Goal: Task Accomplishment & Management: Manage account settings

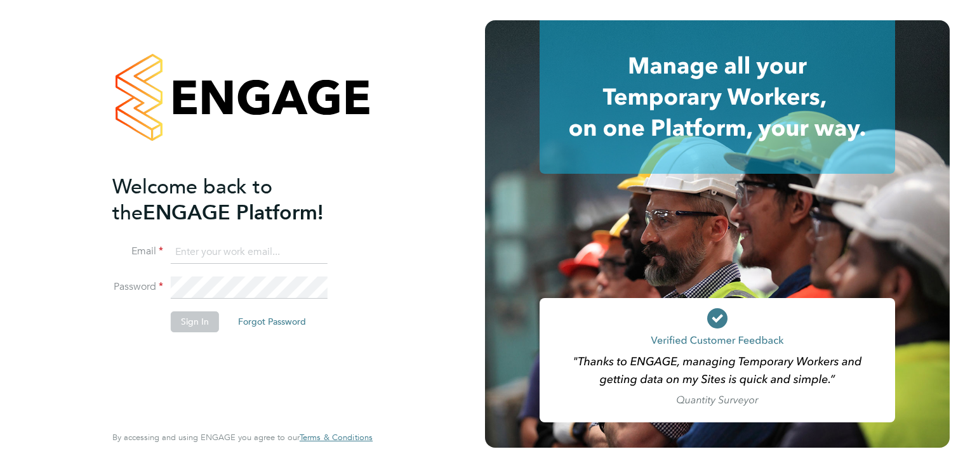
type input "admin@fusionstaff.co.uk"
click at [193, 330] on button "Sign In" at bounding box center [195, 322] width 48 height 20
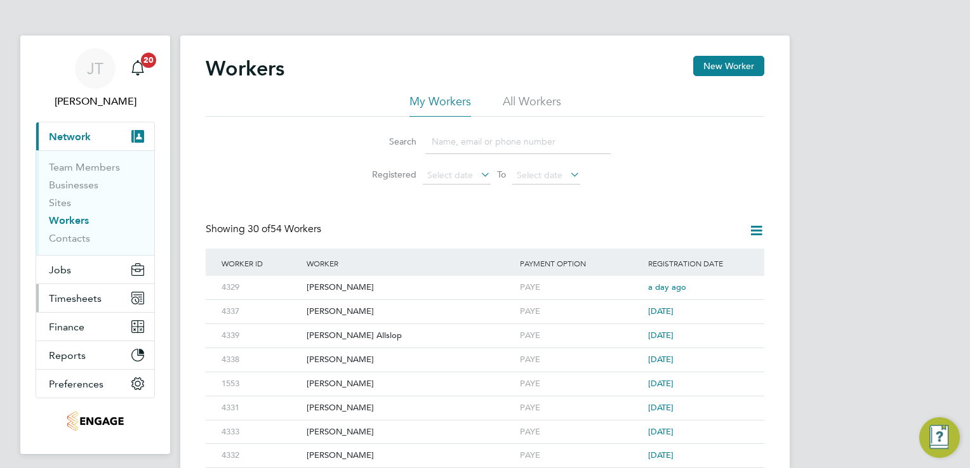
click at [63, 300] on span "Timesheets" at bounding box center [75, 299] width 53 height 12
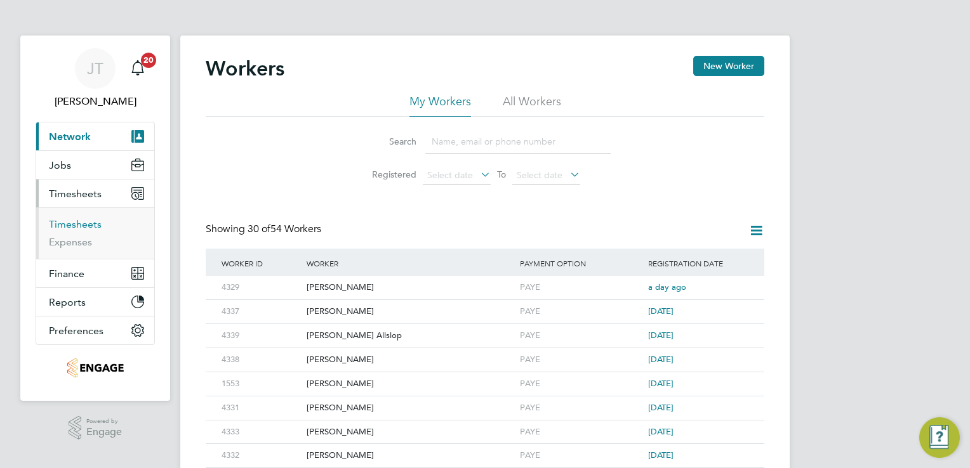
click at [84, 224] on link "Timesheets" at bounding box center [75, 224] width 53 height 12
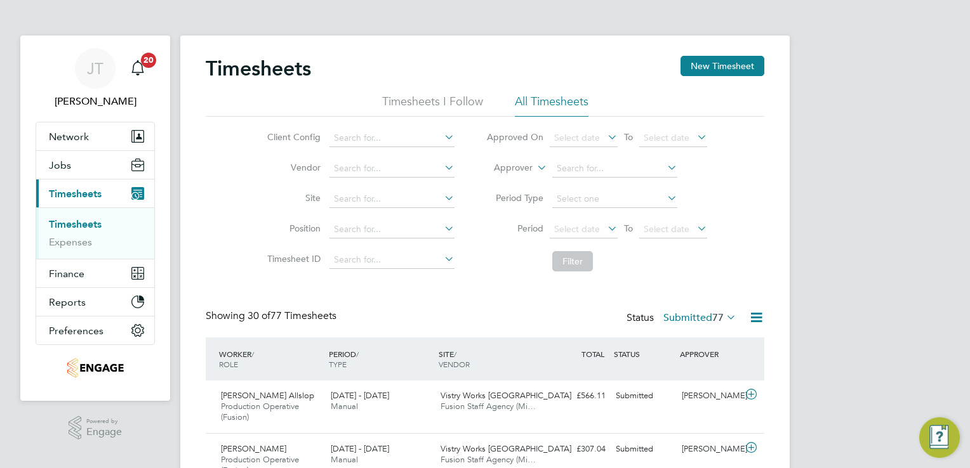
click at [724, 317] on icon at bounding box center [724, 317] width 0 height 18
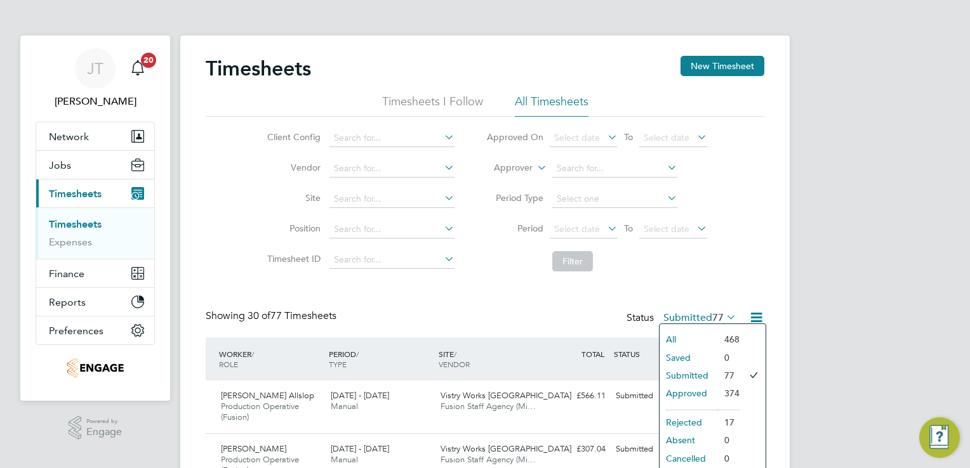
click at [705, 340] on li "All" at bounding box center [688, 340] width 58 height 18
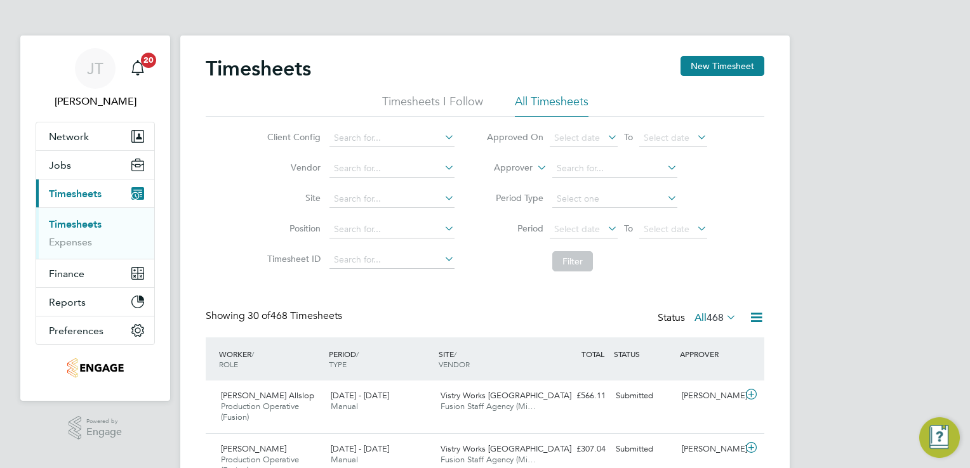
click at [707, 321] on span "468" at bounding box center [714, 318] width 17 height 13
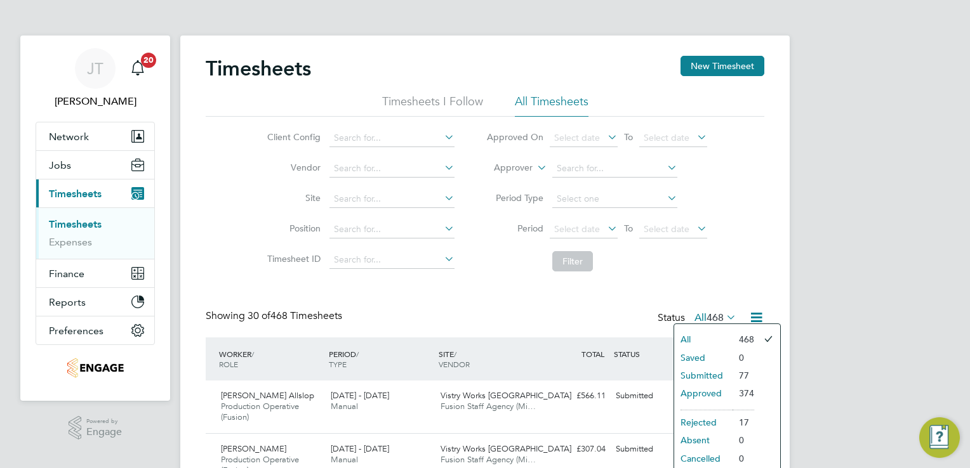
click at [704, 376] on li "Submitted" at bounding box center [703, 376] width 58 height 18
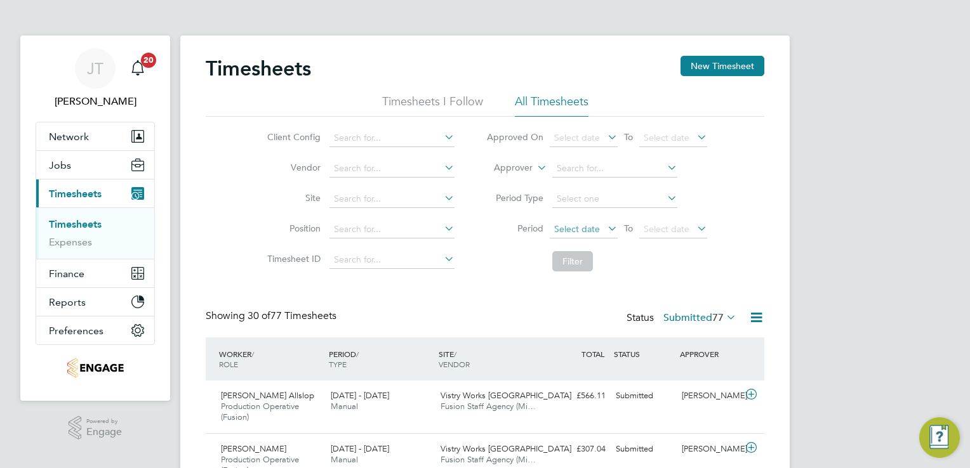
click at [594, 233] on span "Select date" at bounding box center [577, 228] width 46 height 11
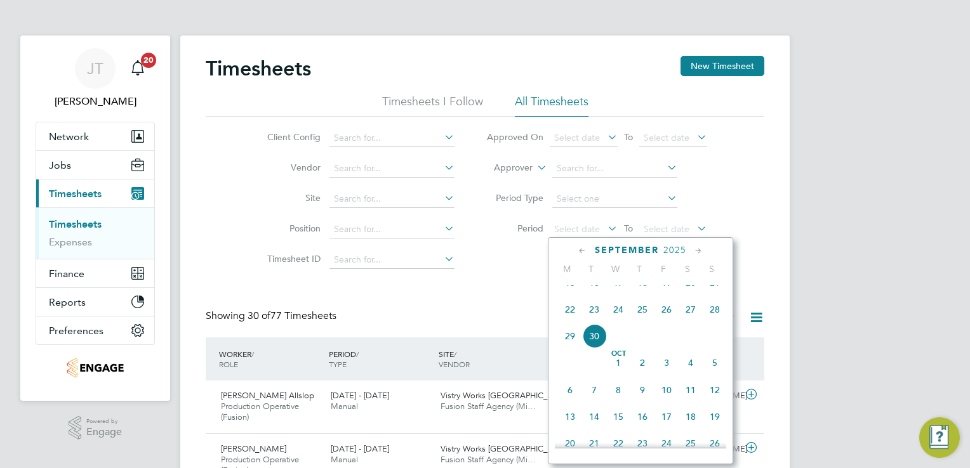
click at [583, 254] on icon at bounding box center [582, 251] width 12 height 14
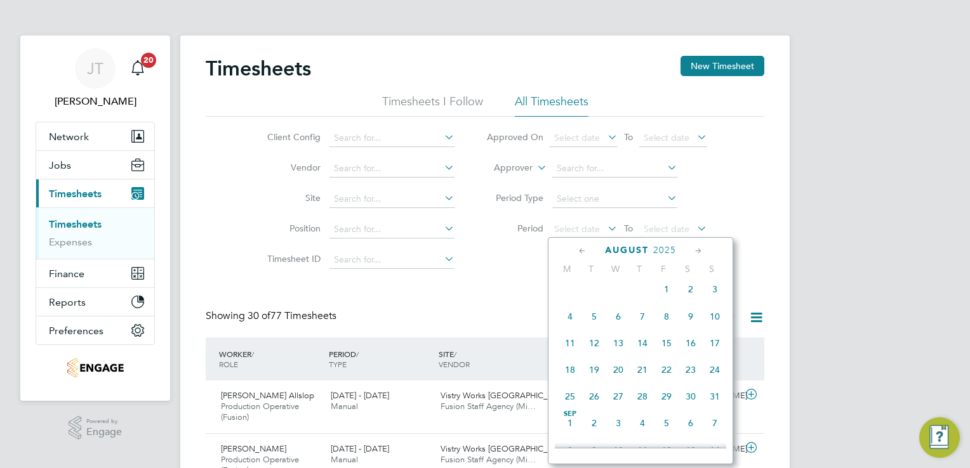
click at [579, 247] on icon at bounding box center [582, 251] width 12 height 14
click at [569, 405] on span "28" at bounding box center [570, 400] width 24 height 24
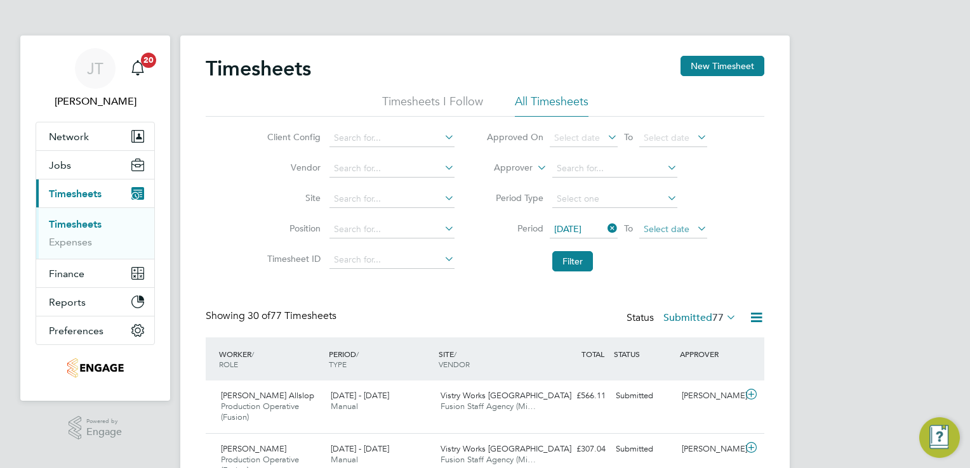
click at [666, 227] on span "Select date" at bounding box center [667, 228] width 46 height 11
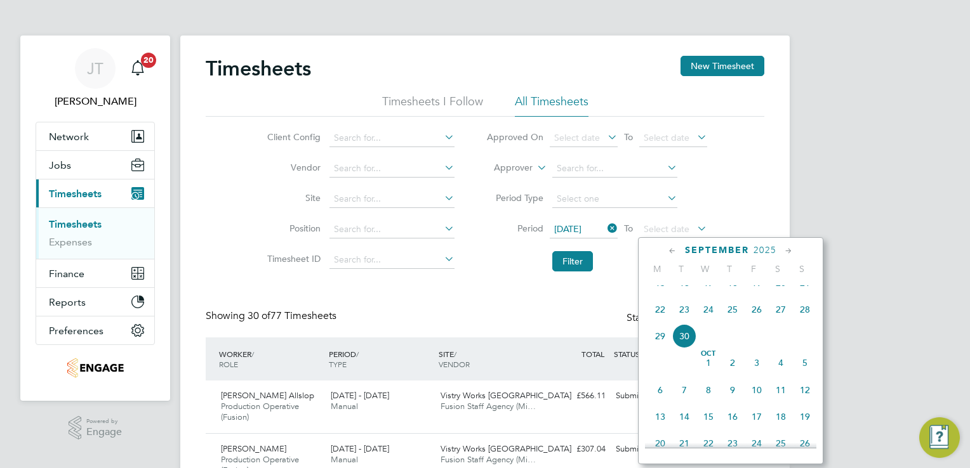
click at [672, 250] on icon at bounding box center [672, 251] width 12 height 14
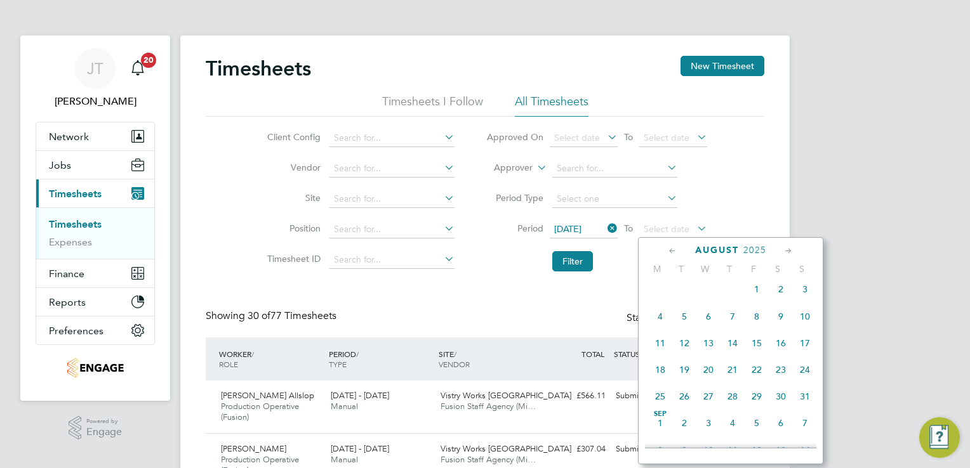
click at [661, 406] on span "25" at bounding box center [660, 397] width 24 height 24
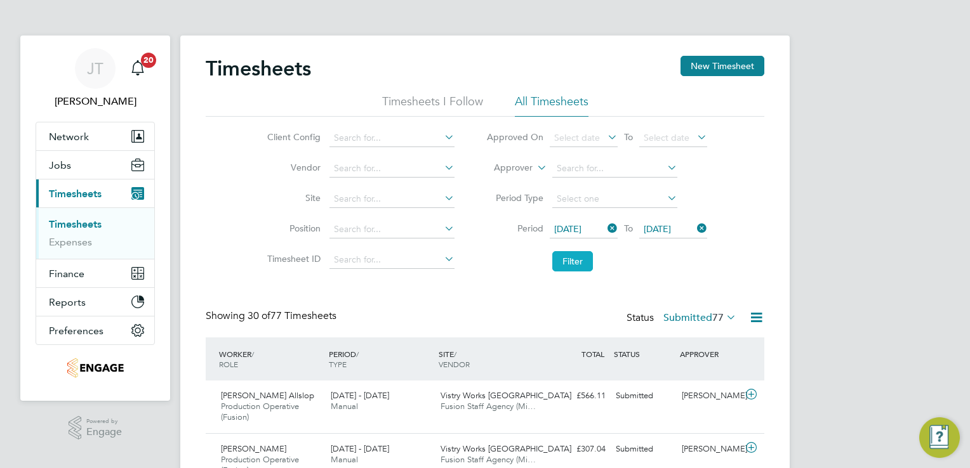
click at [582, 263] on button "Filter" at bounding box center [572, 261] width 41 height 20
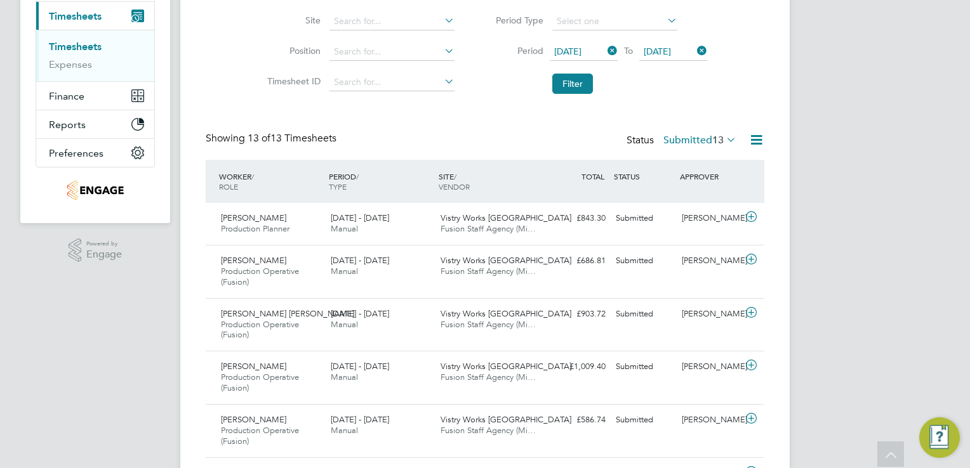
click at [661, 48] on span "[DATE]" at bounding box center [657, 51] width 27 height 11
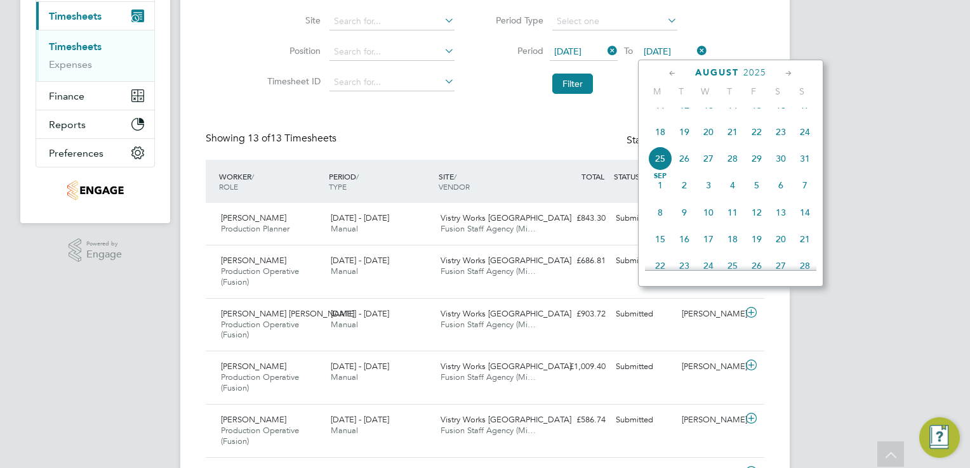
click at [800, 138] on span "24" at bounding box center [805, 132] width 24 height 24
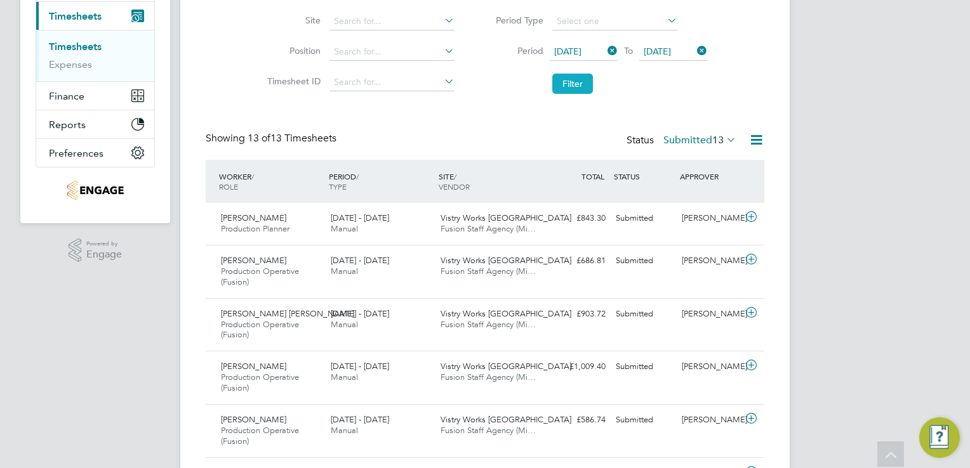
click at [579, 91] on button "Filter" at bounding box center [572, 84] width 41 height 20
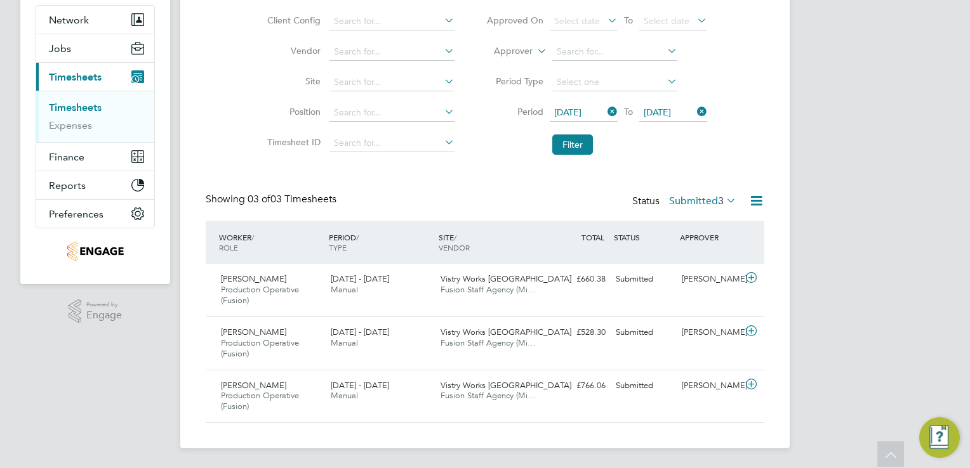
click at [724, 197] on icon at bounding box center [724, 201] width 0 height 18
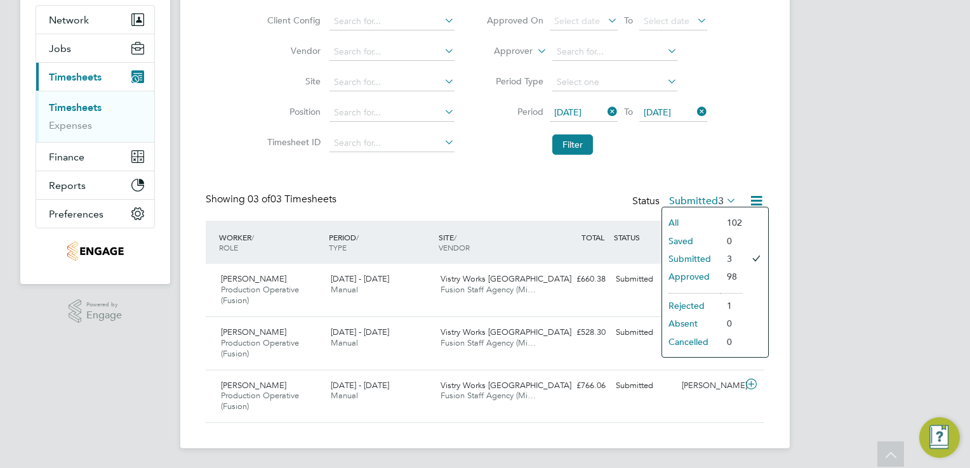
click at [709, 270] on li "Approved" at bounding box center [691, 277] width 58 height 18
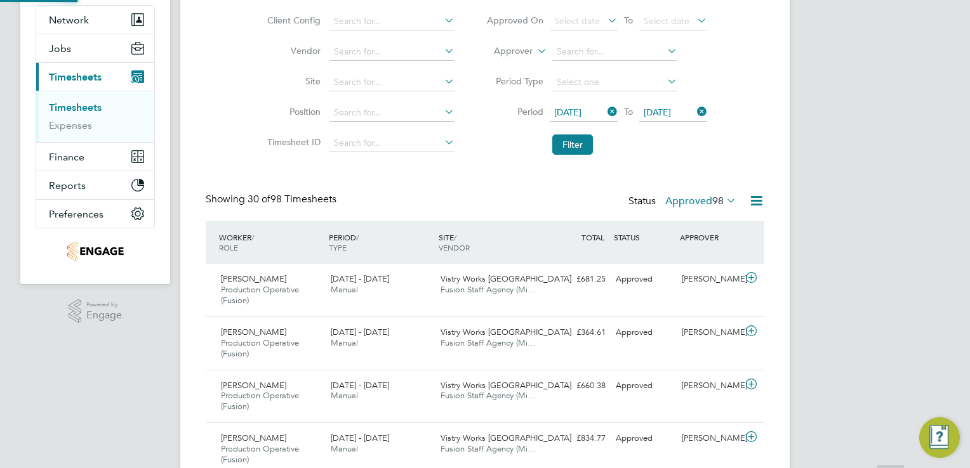
scroll to position [6, 6]
click at [572, 109] on span "[DATE]" at bounding box center [567, 112] width 27 height 11
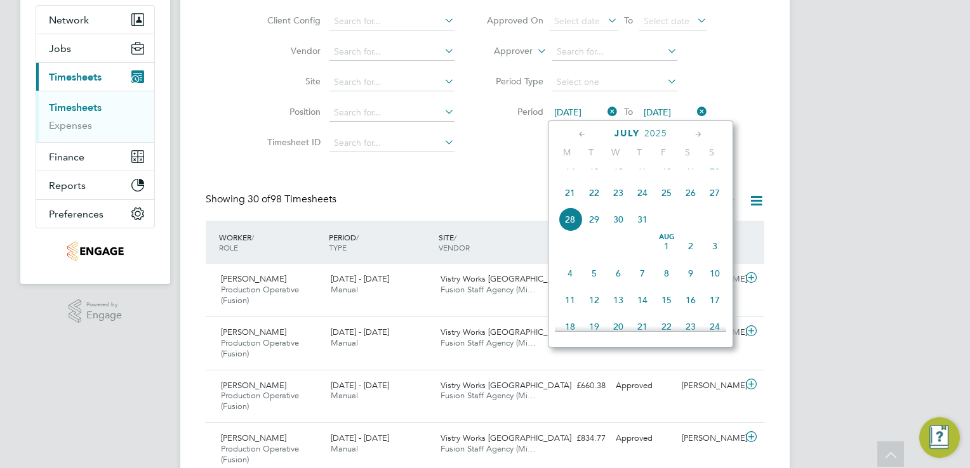
click at [693, 129] on icon at bounding box center [698, 135] width 12 height 14
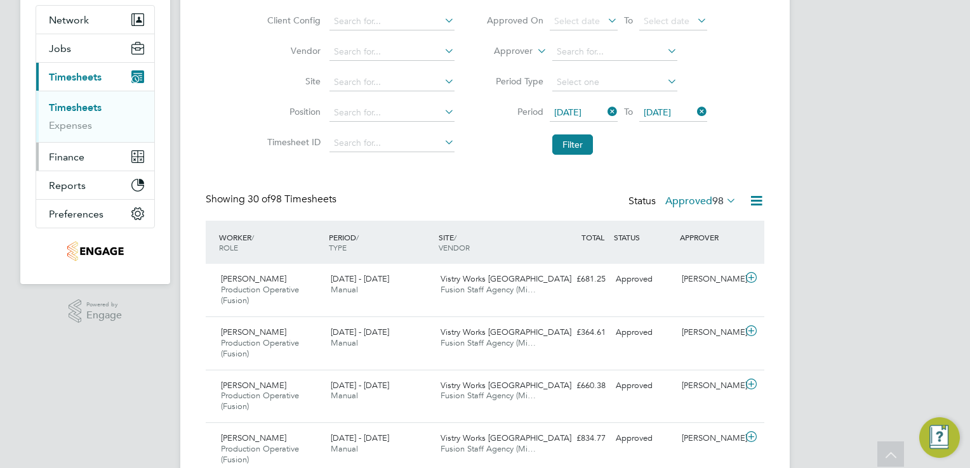
click at [57, 157] on span "Finance" at bounding box center [67, 157] width 36 height 12
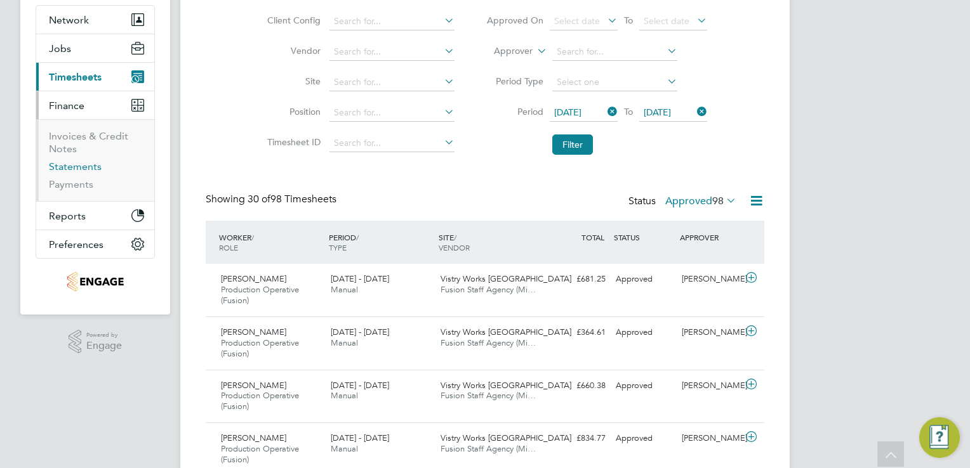
click at [63, 164] on link "Statements" at bounding box center [75, 167] width 53 height 12
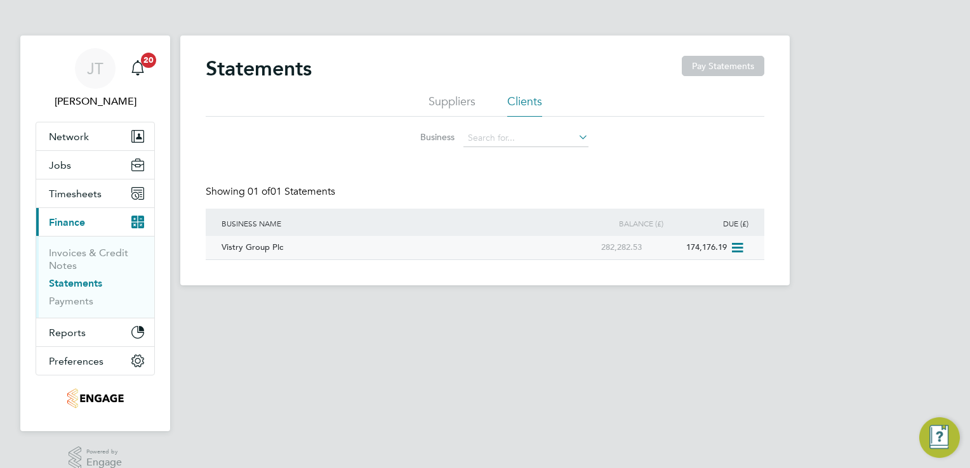
click at [741, 246] on icon at bounding box center [736, 248] width 13 height 15
click at [688, 276] on li "Download statement" at bounding box center [691, 277] width 101 height 18
click at [69, 256] on link "Invoices & Credit Notes" at bounding box center [88, 259] width 79 height 25
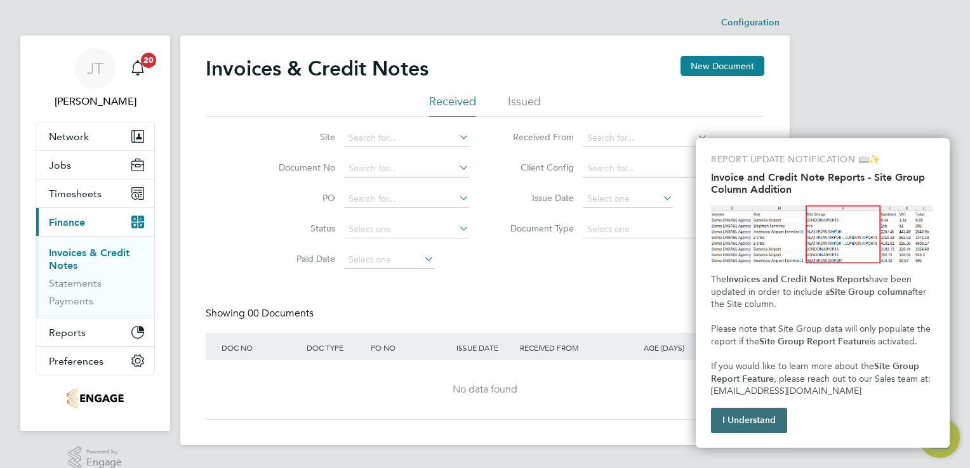
click at [750, 431] on button "I Understand" at bounding box center [749, 420] width 76 height 25
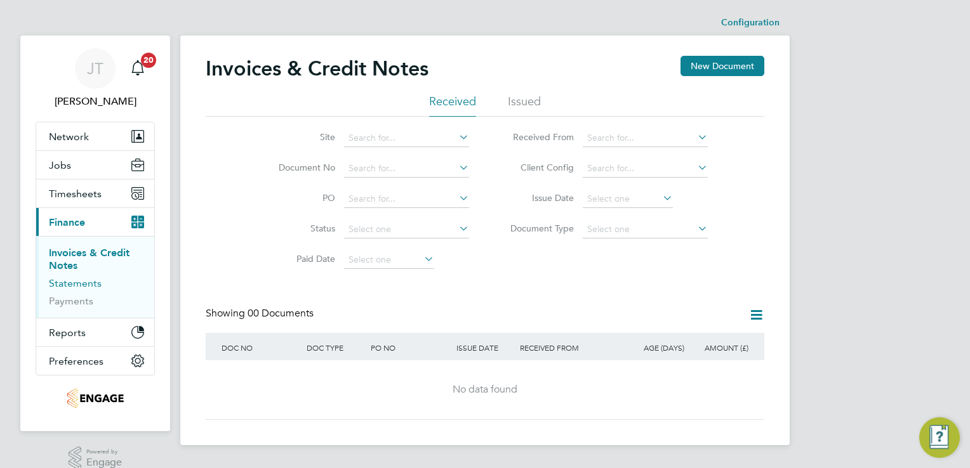
click at [61, 285] on link "Statements" at bounding box center [75, 283] width 53 height 12
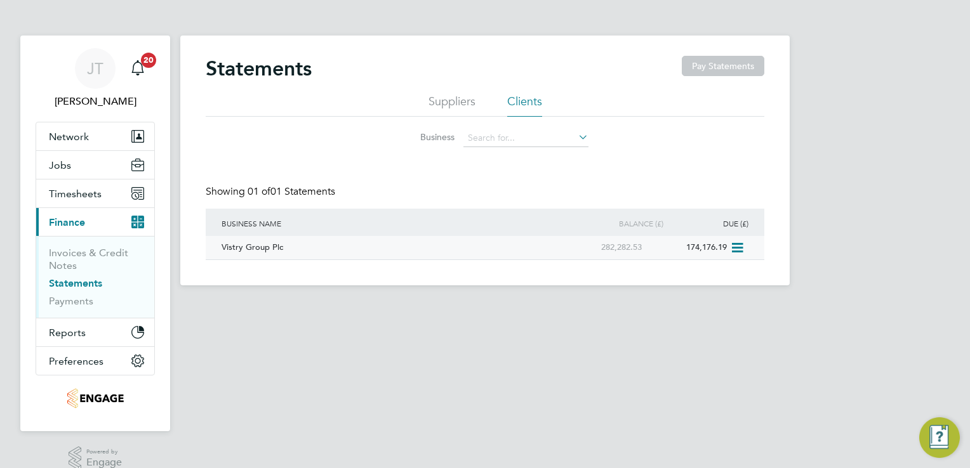
click at [261, 243] on div "Vistry Group Plc" at bounding box center [388, 247] width 341 height 23
click at [102, 189] on button "Timesheets" at bounding box center [95, 194] width 118 height 28
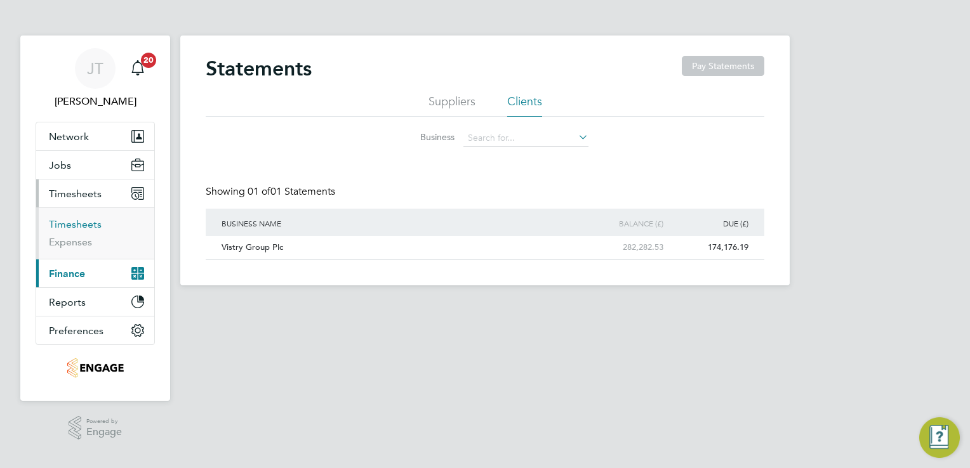
click at [88, 224] on link "Timesheets" at bounding box center [75, 224] width 53 height 12
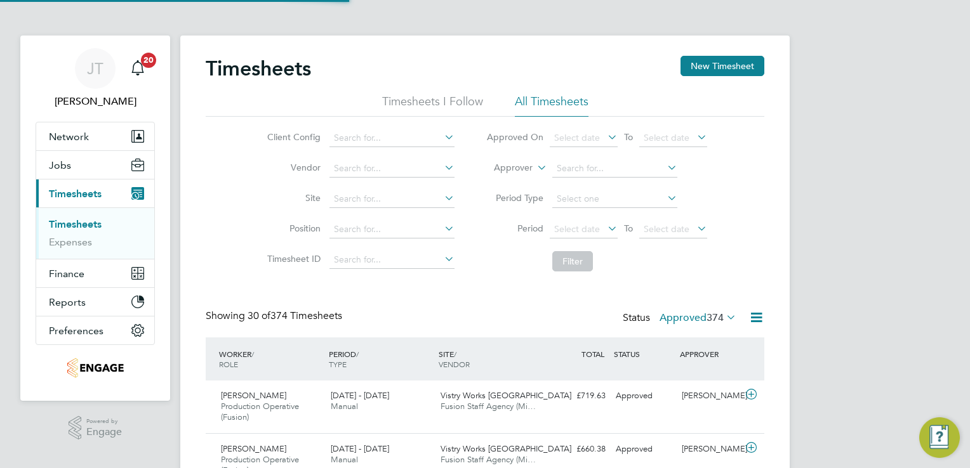
scroll to position [43, 110]
click at [598, 230] on span "Select date" at bounding box center [577, 228] width 46 height 11
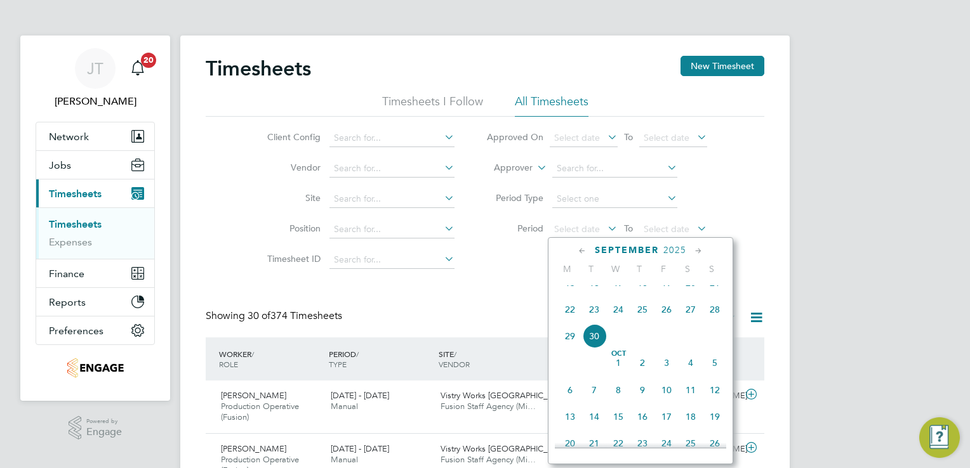
click at [584, 250] on icon at bounding box center [582, 251] width 12 height 14
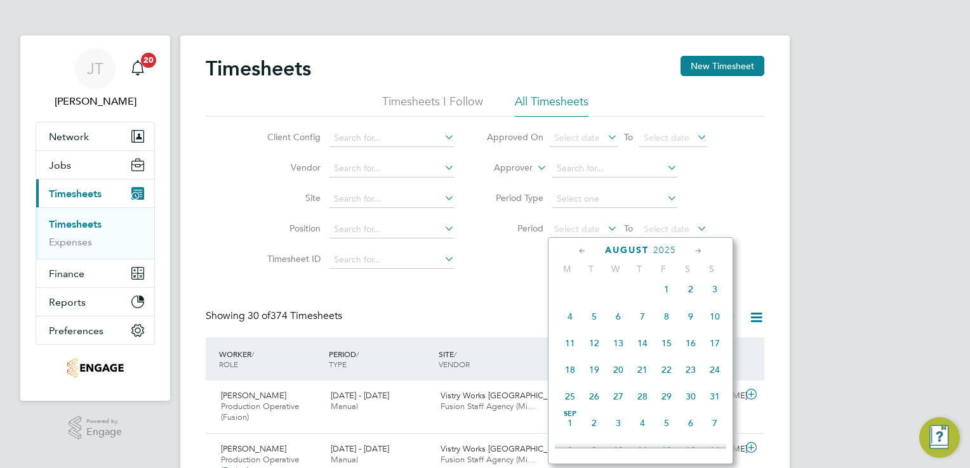
click at [584, 250] on icon at bounding box center [582, 251] width 12 height 14
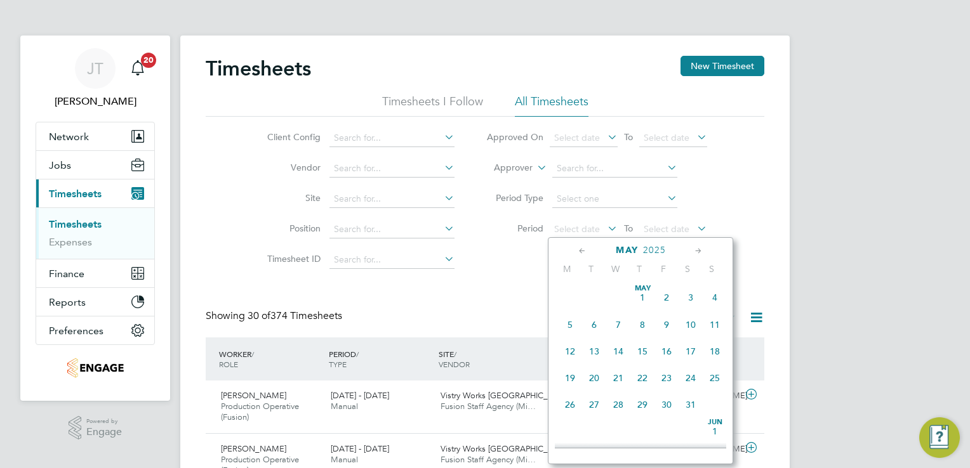
click at [584, 250] on icon at bounding box center [582, 251] width 12 height 14
click at [696, 248] on icon at bounding box center [698, 251] width 12 height 14
click at [566, 405] on span "28" at bounding box center [570, 400] width 24 height 24
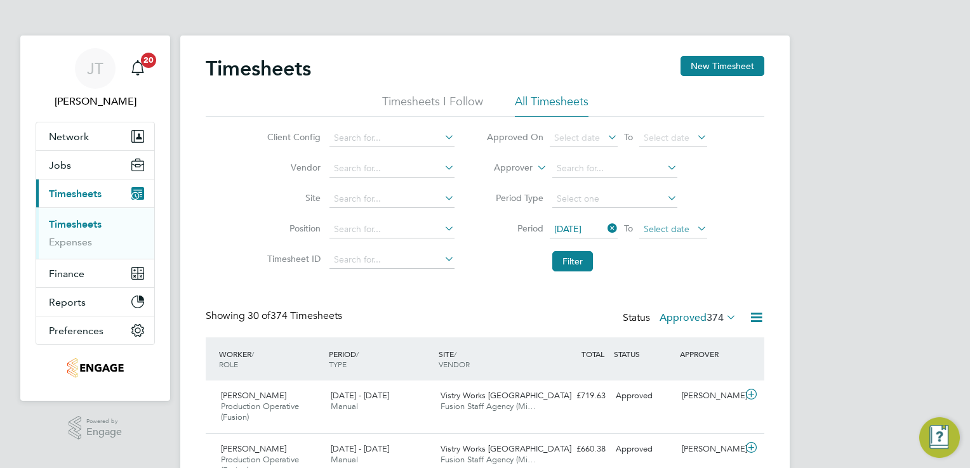
click at [682, 232] on span "Select date" at bounding box center [673, 229] width 68 height 17
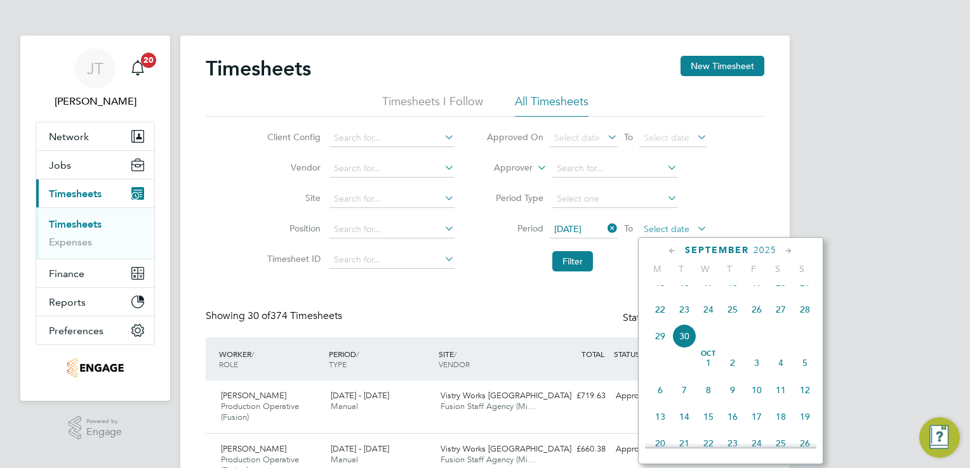
click at [682, 232] on span "Select date" at bounding box center [667, 228] width 46 height 11
click at [674, 249] on icon at bounding box center [672, 251] width 12 height 14
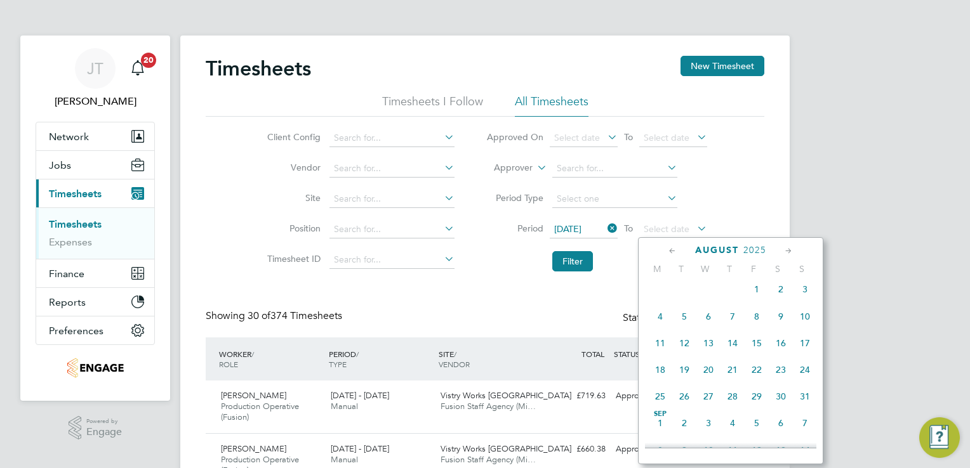
click at [674, 249] on icon at bounding box center [672, 251] width 12 height 14
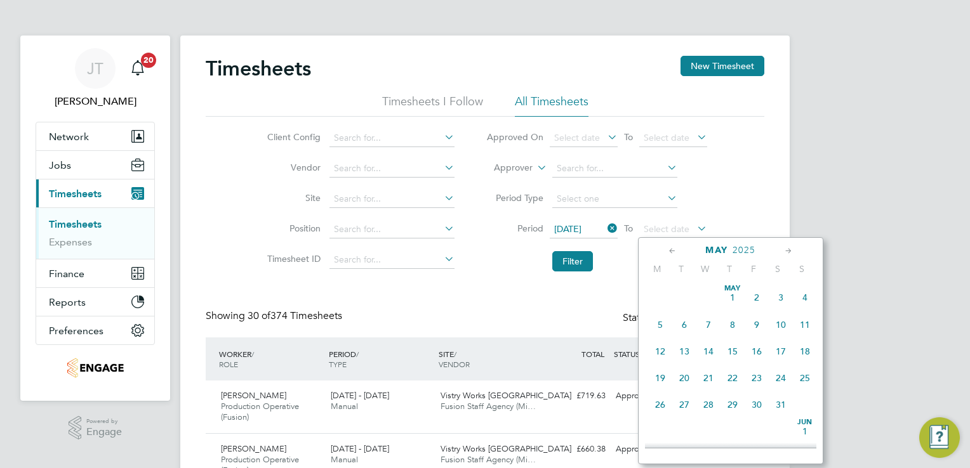
click at [802, 426] on span "Jun" at bounding box center [805, 423] width 24 height 6
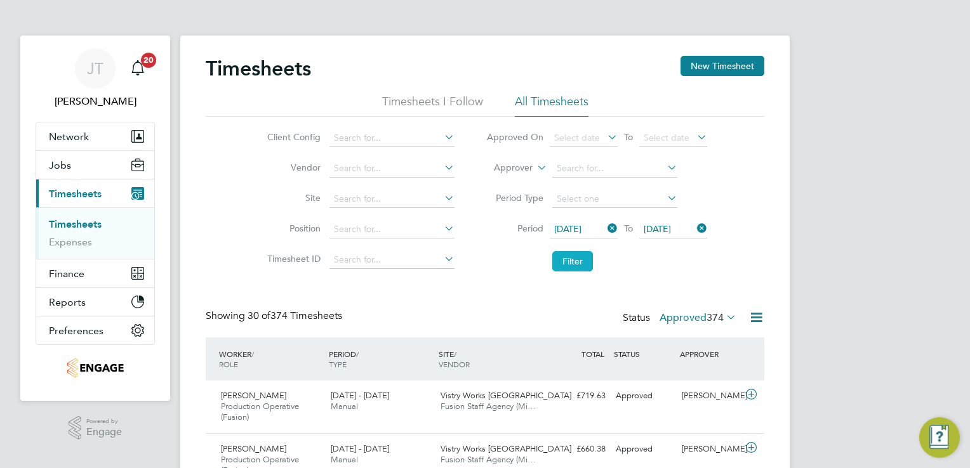
click at [581, 260] on button "Filter" at bounding box center [572, 261] width 41 height 20
click at [712, 317] on span "77" at bounding box center [717, 318] width 11 height 13
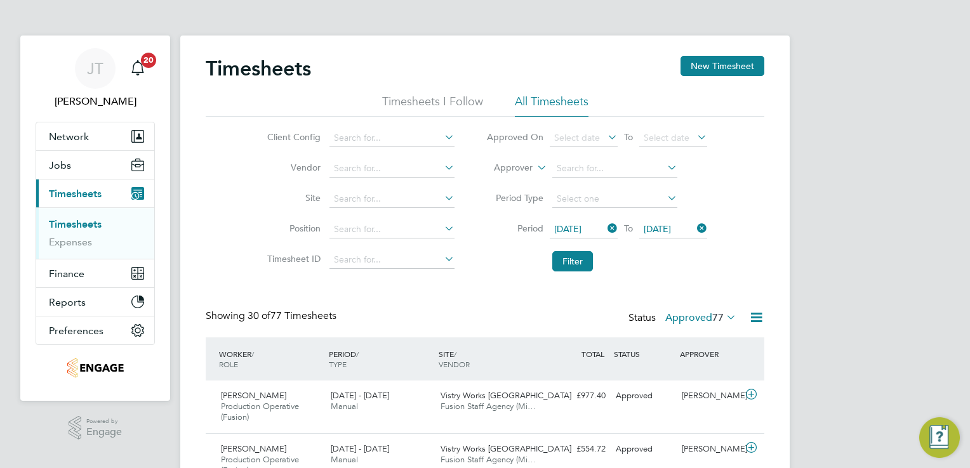
click at [751, 316] on icon at bounding box center [756, 318] width 16 height 16
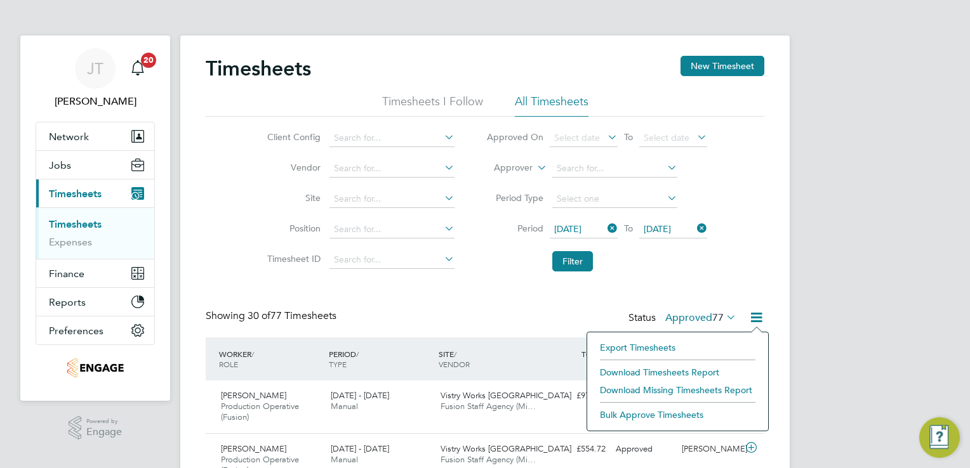
click at [708, 366] on li "Download Timesheets Report" at bounding box center [677, 373] width 168 height 18
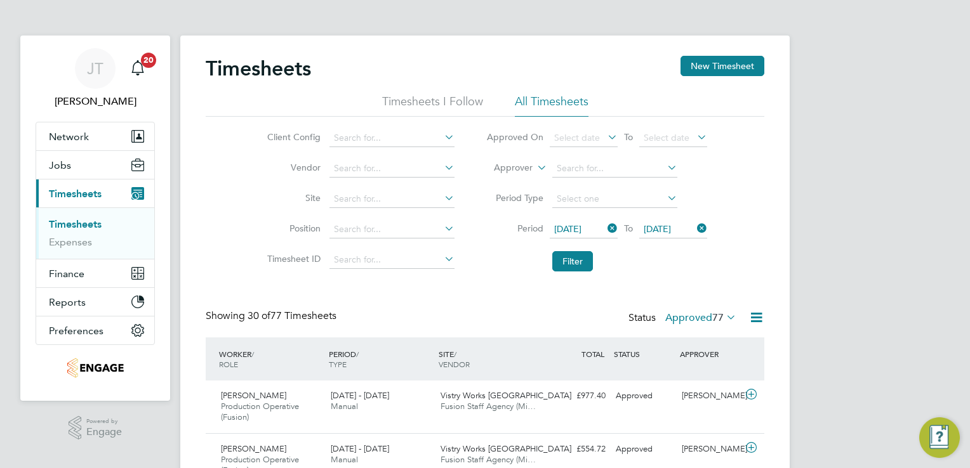
click at [581, 224] on span "[DATE]" at bounding box center [567, 228] width 27 height 11
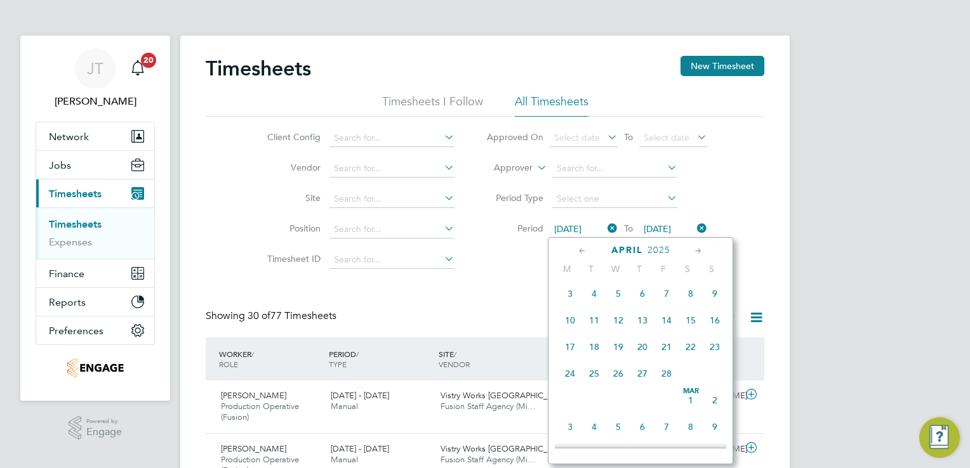
scroll to position [497, 0]
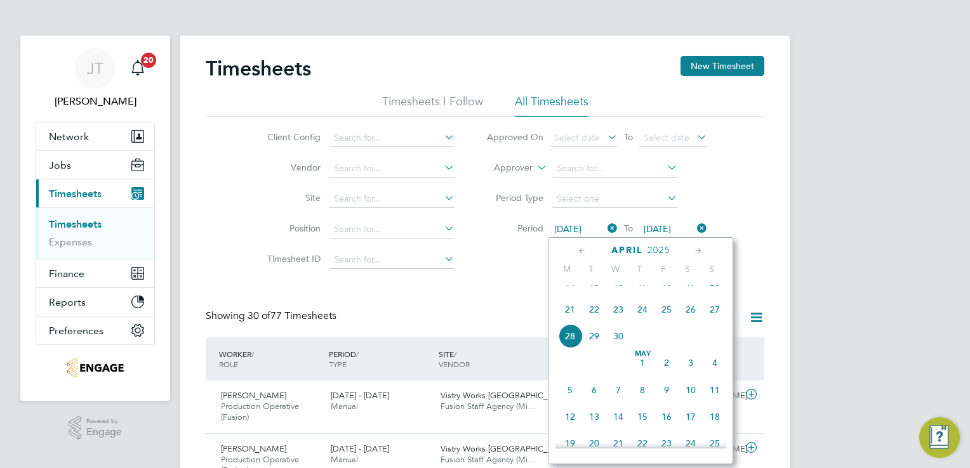
click at [572, 293] on span "14" at bounding box center [570, 283] width 24 height 24
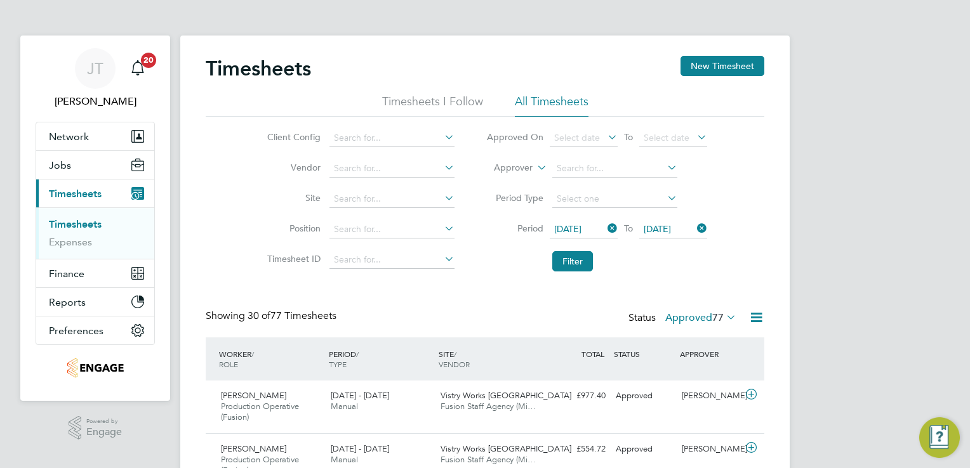
click at [658, 227] on span "[DATE]" at bounding box center [657, 228] width 27 height 11
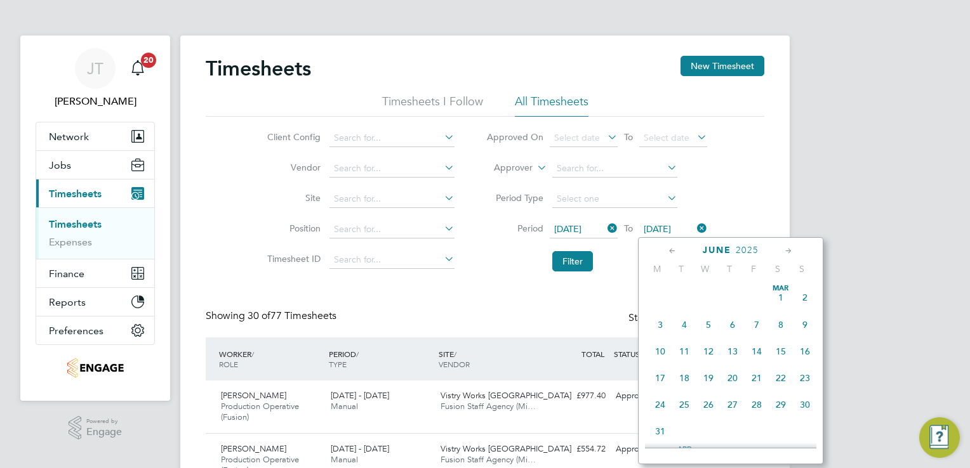
scroll to position [387, 0]
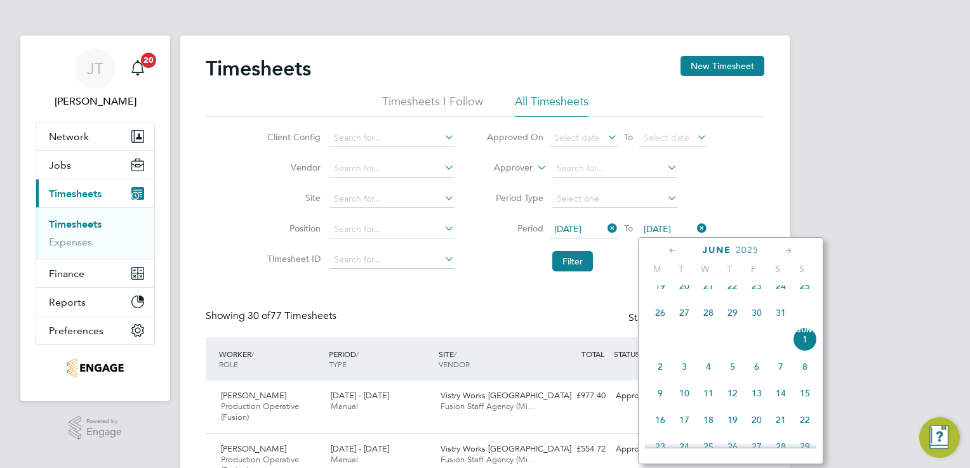
click at [787, 249] on icon at bounding box center [789, 251] width 12 height 14
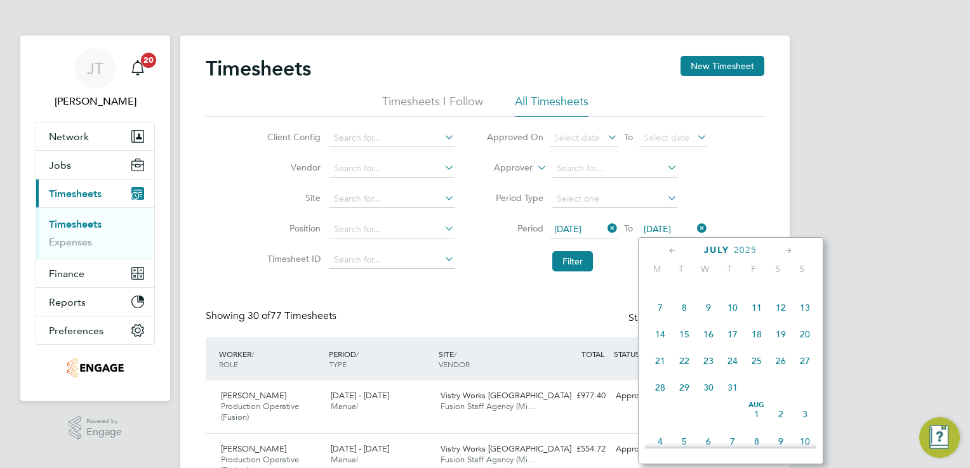
click at [787, 249] on icon at bounding box center [789, 251] width 12 height 14
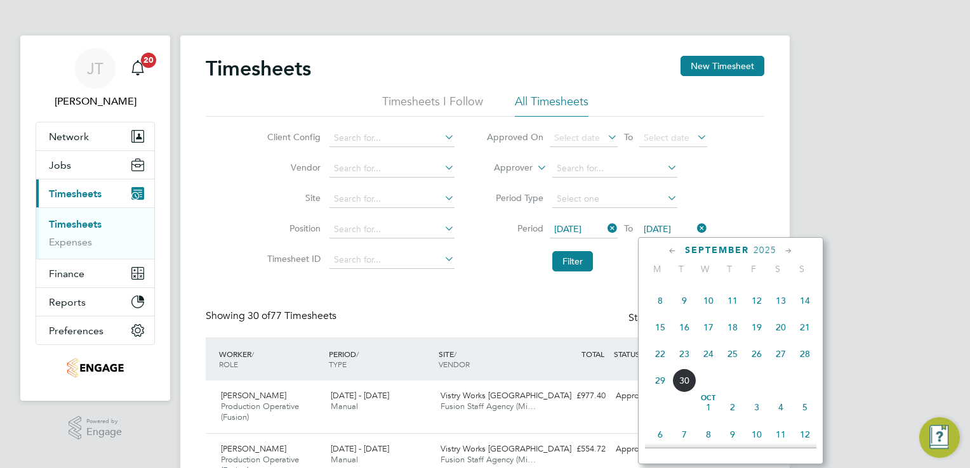
click at [668, 250] on icon at bounding box center [672, 251] width 12 height 14
click at [803, 369] on span "24" at bounding box center [805, 357] width 24 height 24
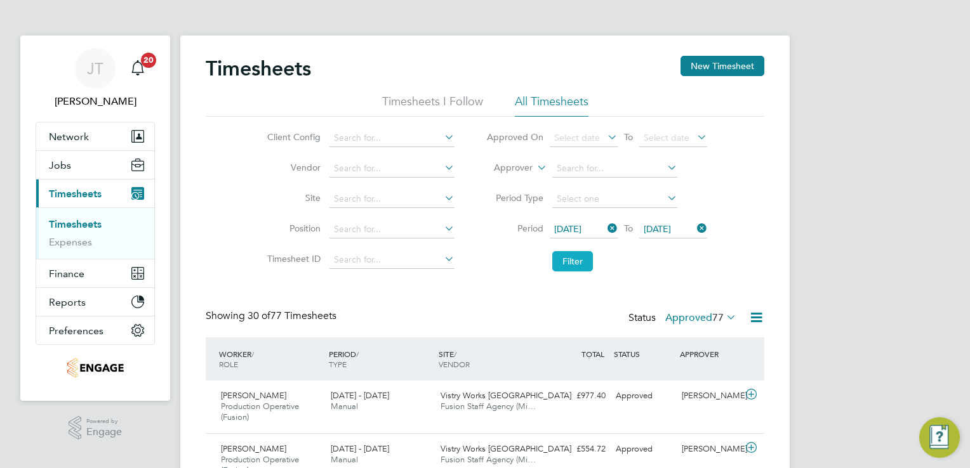
click at [576, 259] on button "Filter" at bounding box center [572, 261] width 41 height 20
click at [724, 316] on icon at bounding box center [724, 317] width 0 height 18
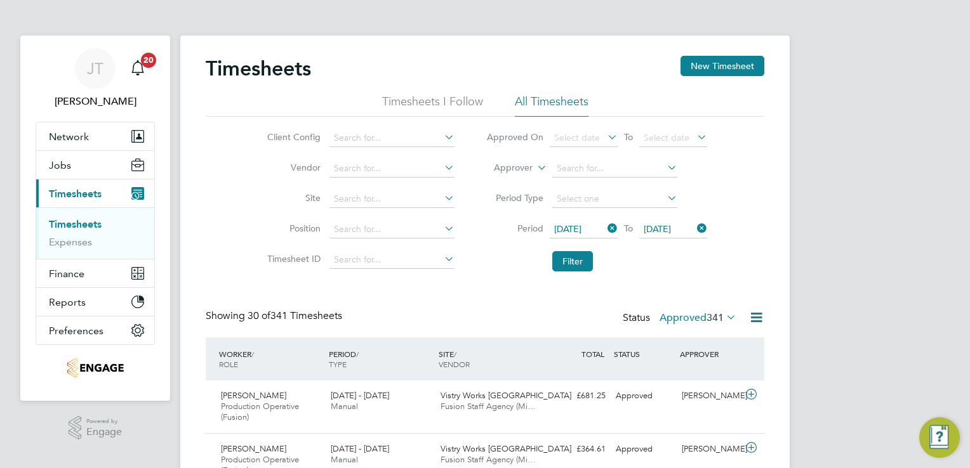
click at [751, 315] on icon at bounding box center [756, 318] width 16 height 16
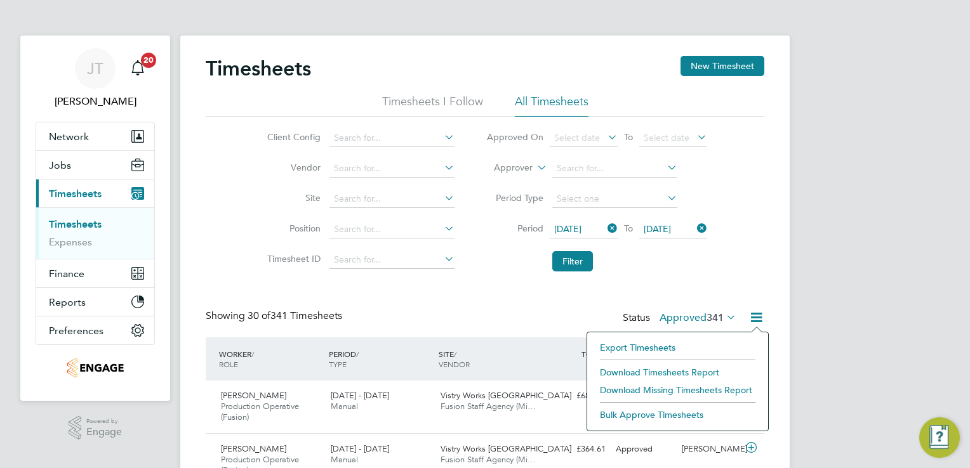
click at [663, 373] on li "Download Timesheets Report" at bounding box center [677, 373] width 168 height 18
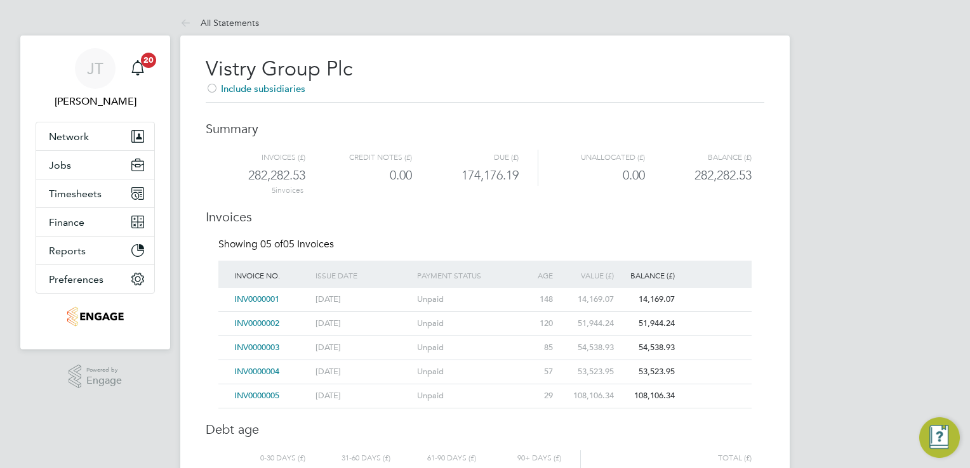
click at [273, 321] on span "INV0000002" at bounding box center [256, 323] width 45 height 11
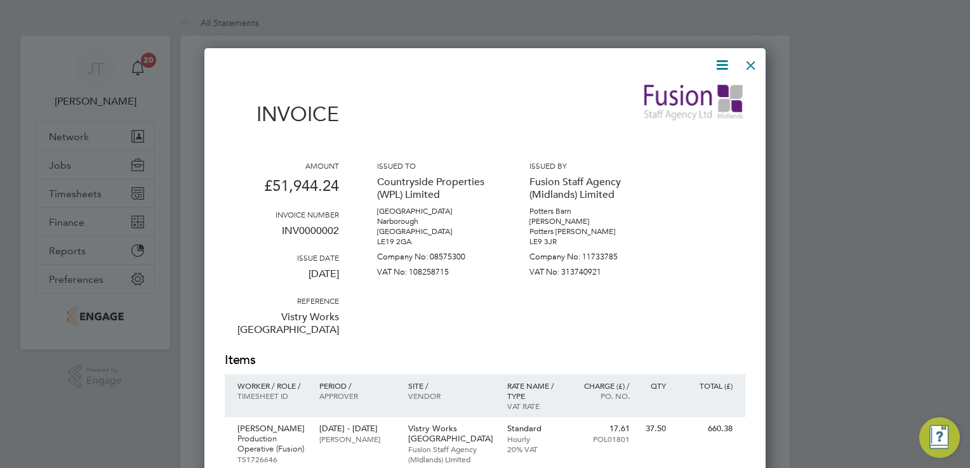
click at [750, 65] on div at bounding box center [750, 62] width 23 height 23
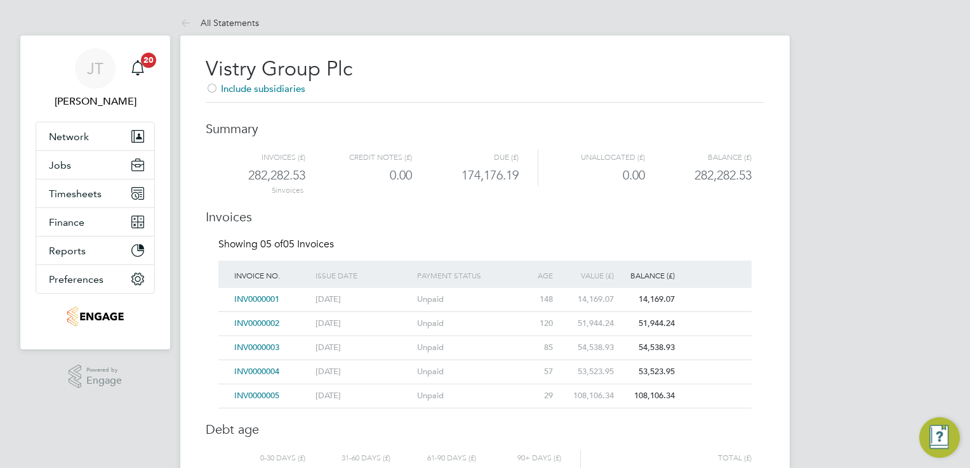
click at [256, 347] on span "INV0000003" at bounding box center [256, 347] width 45 height 11
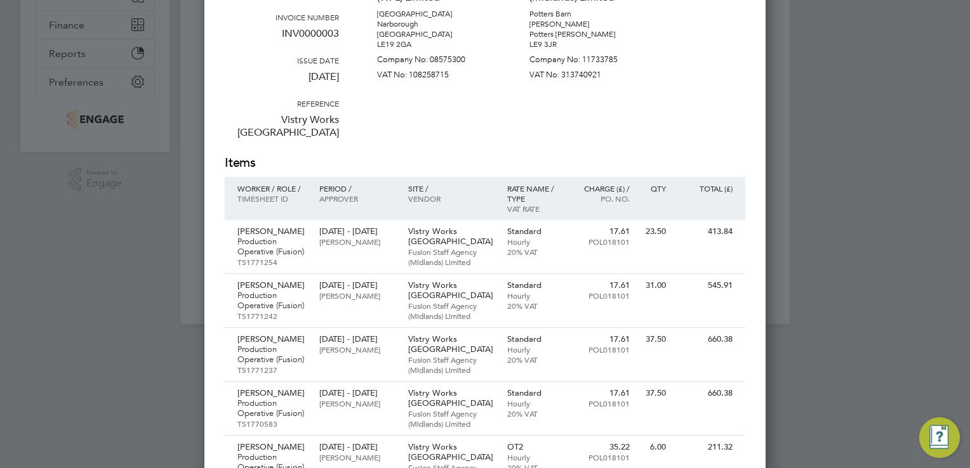
scroll to position [228, 0]
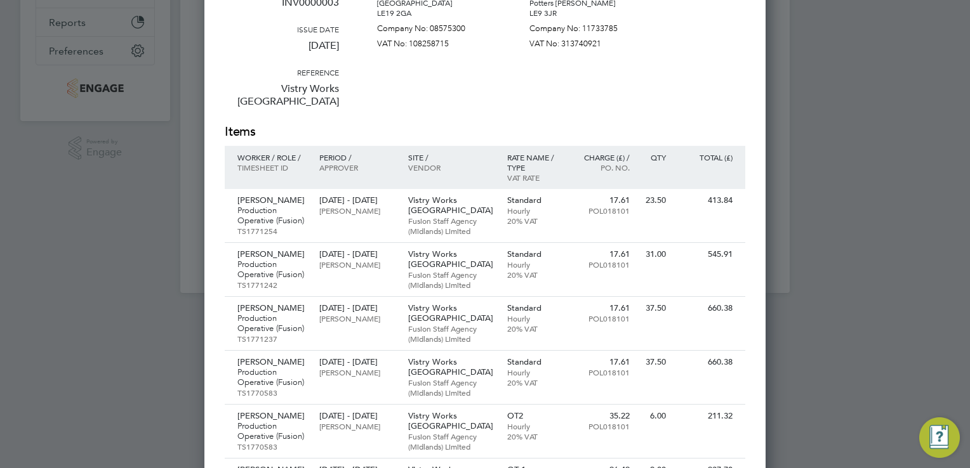
click at [823, 316] on div at bounding box center [485, 234] width 970 height 468
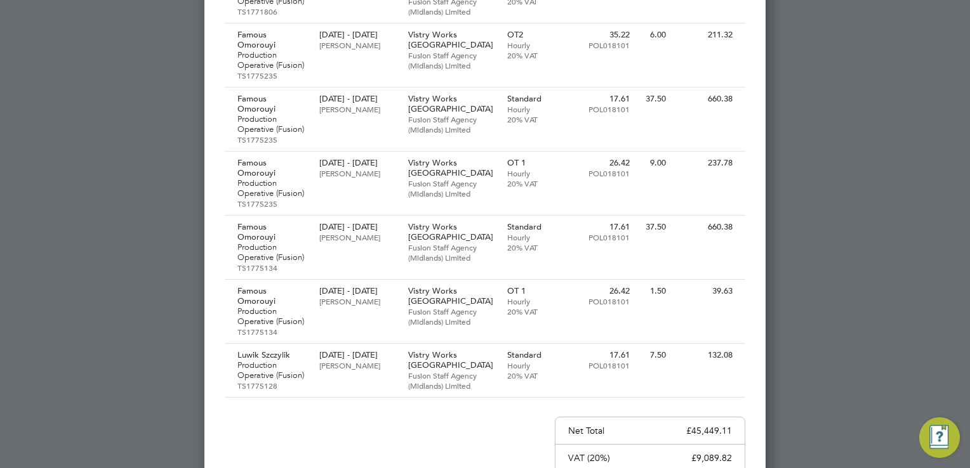
scroll to position [6017, 0]
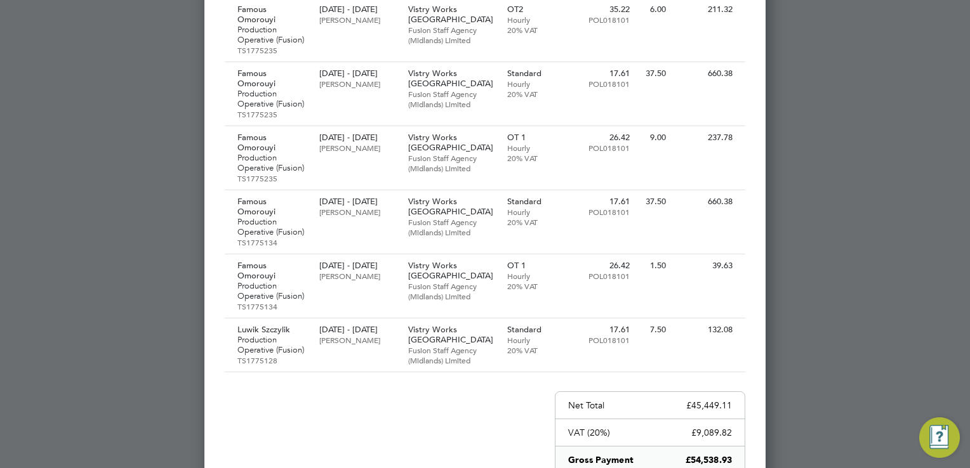
click at [896, 166] on div at bounding box center [485, 234] width 970 height 468
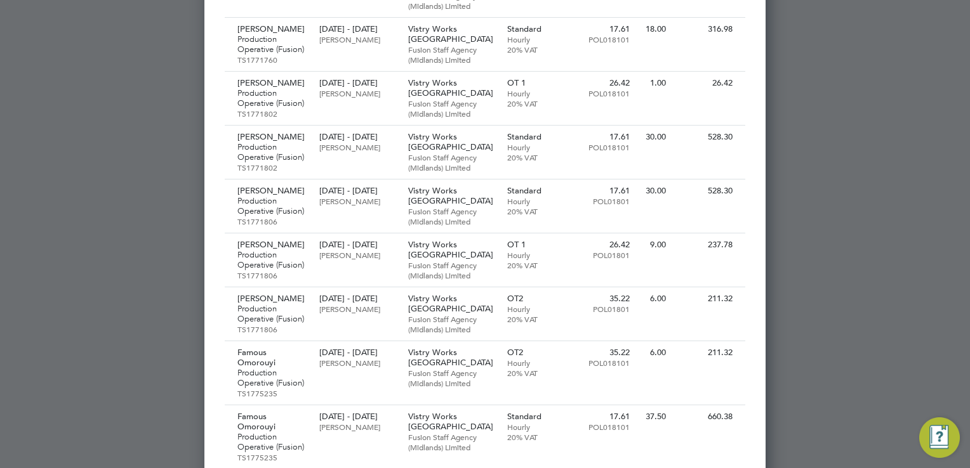
scroll to position [5661, 0]
